Goal: Find contact information: Find contact information

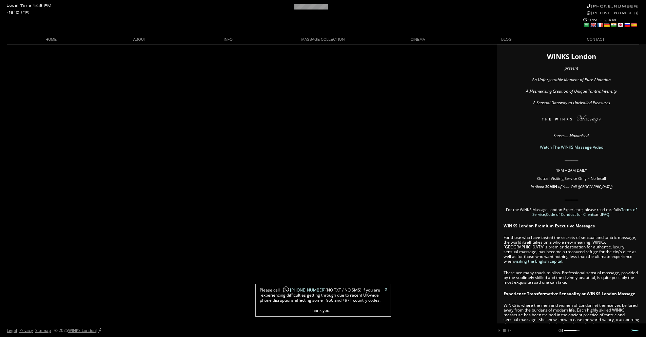
scroll to position [0, 7]
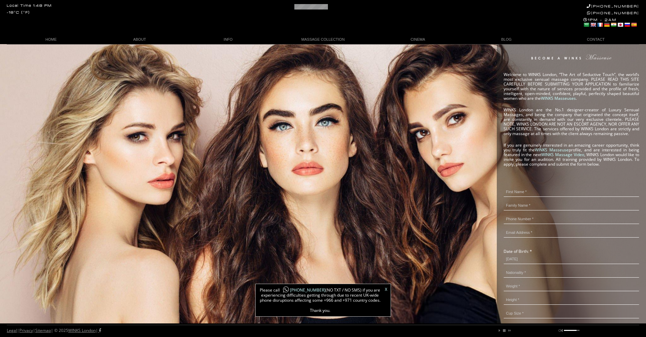
scroll to position [0, 21]
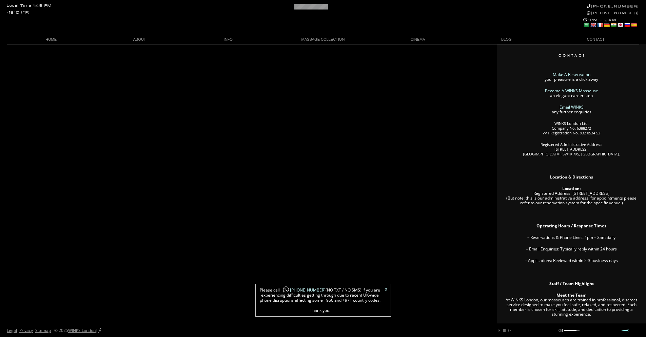
scroll to position [0, 34]
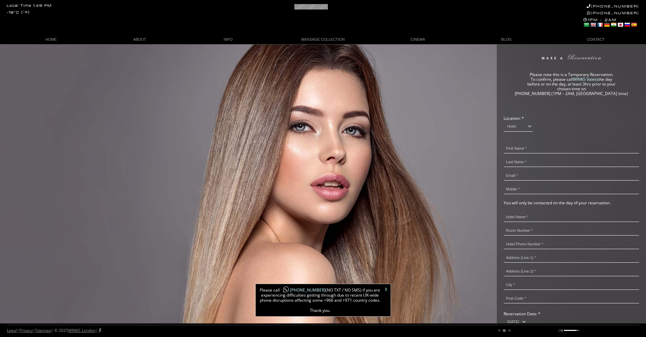
scroll to position [0, 28]
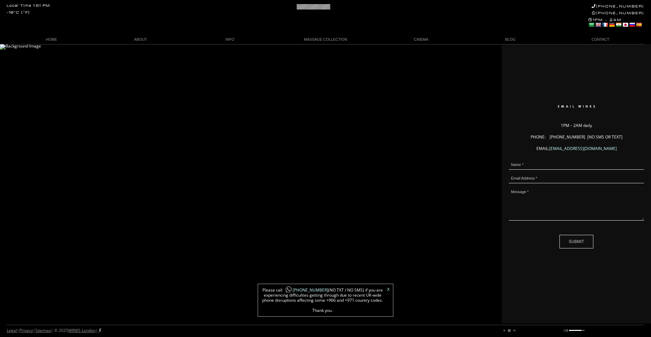
scroll to position [0, 27]
